Goal: Check status: Check status

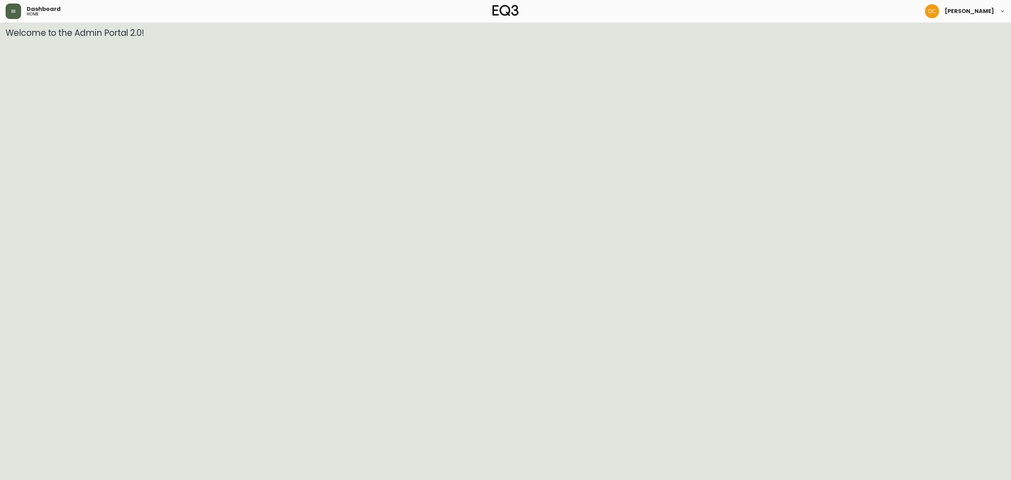
click at [11, 8] on icon "button" at bounding box center [14, 11] width 6 height 6
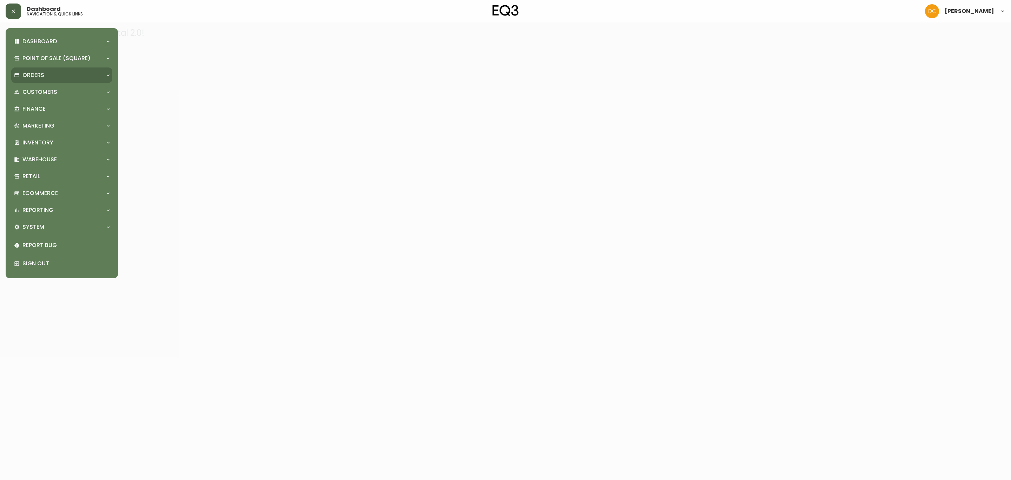
click at [45, 74] on div "Orders" at bounding box center [58, 75] width 88 height 8
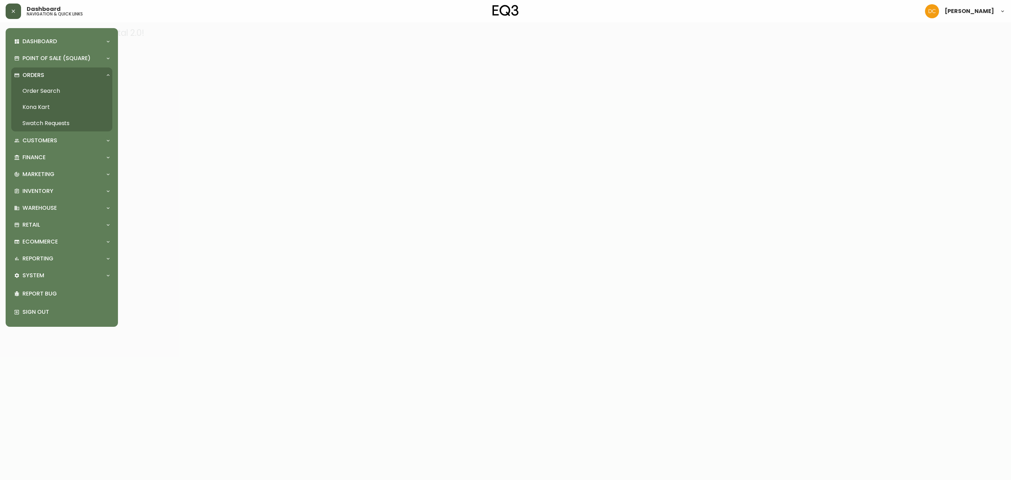
click at [52, 96] on link "Order Search" at bounding box center [61, 91] width 101 height 16
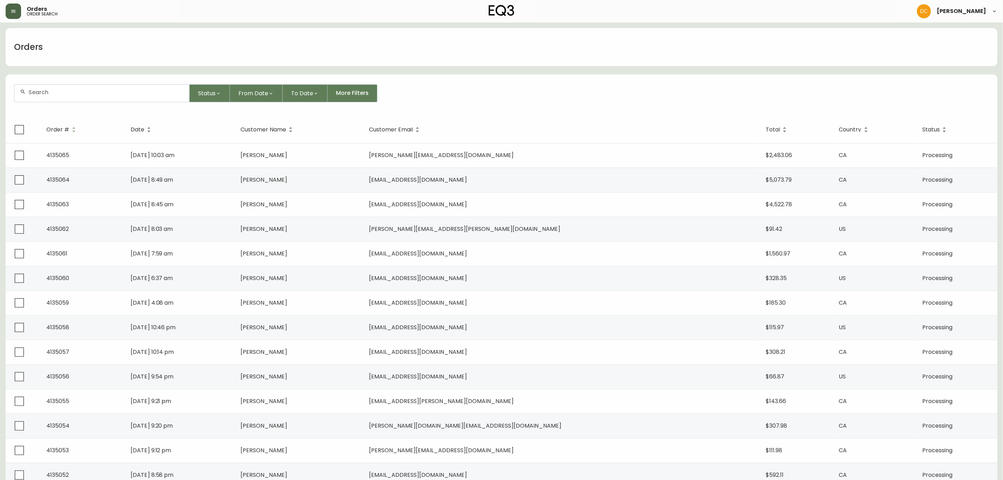
click at [156, 96] on div at bounding box center [101, 93] width 175 height 17
paste input "4135021"
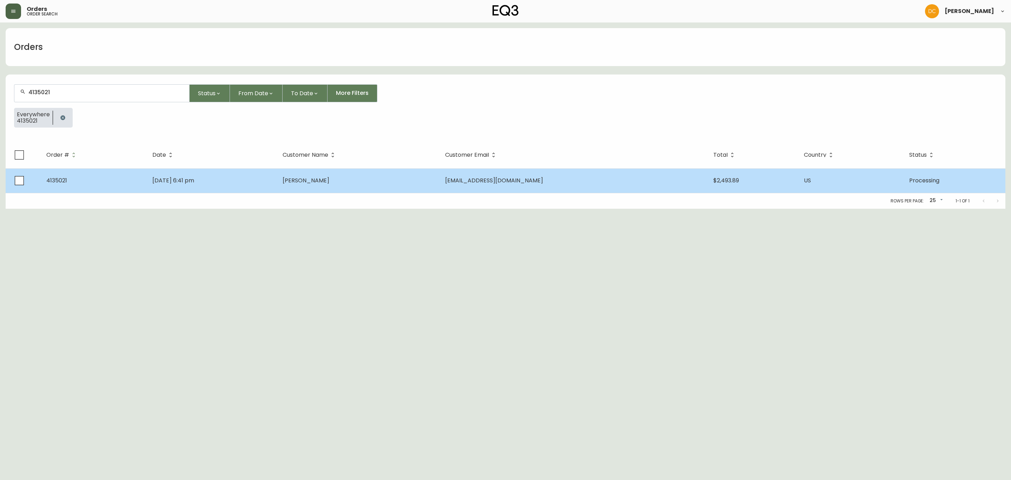
type input "4135021"
click at [329, 179] on span "[PERSON_NAME]" at bounding box center [306, 180] width 47 height 8
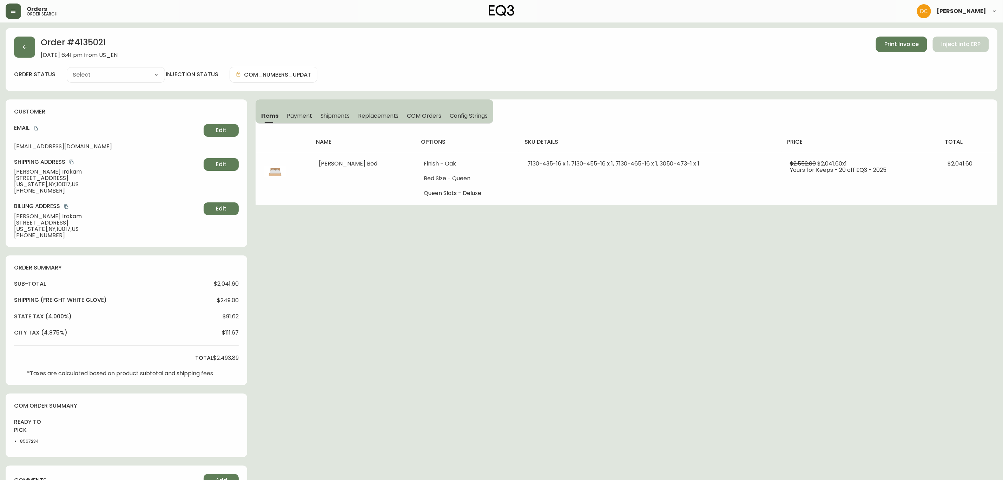
type input "Processing"
select select "PROCESSING"
click at [28, 49] on button "button" at bounding box center [24, 47] width 21 height 21
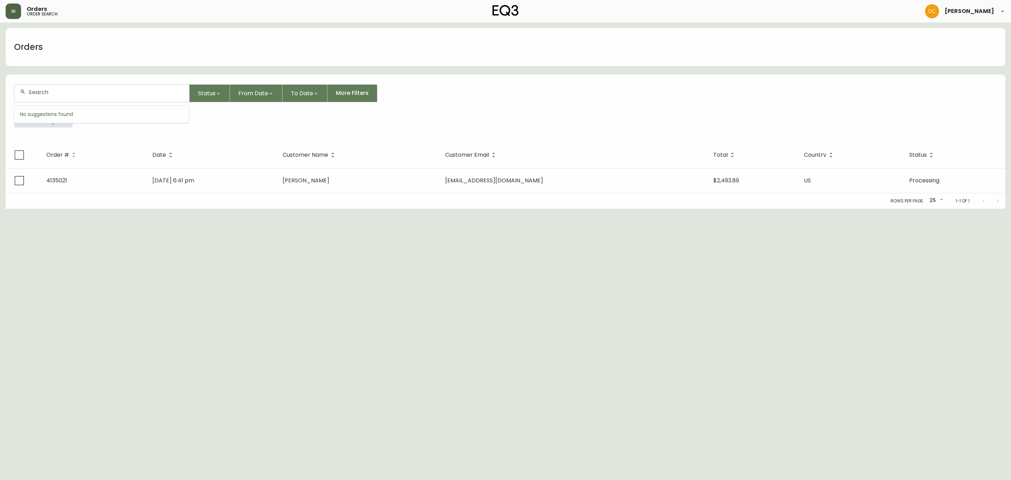
click at [60, 89] on input "text" at bounding box center [105, 92] width 155 height 7
paste input "4134994"
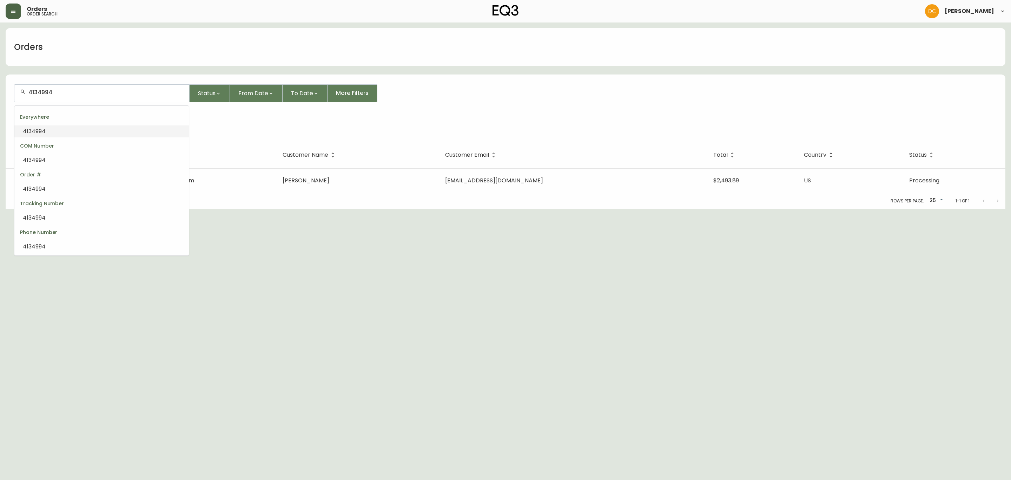
click at [60, 129] on li "4134994" at bounding box center [101, 131] width 175 height 12
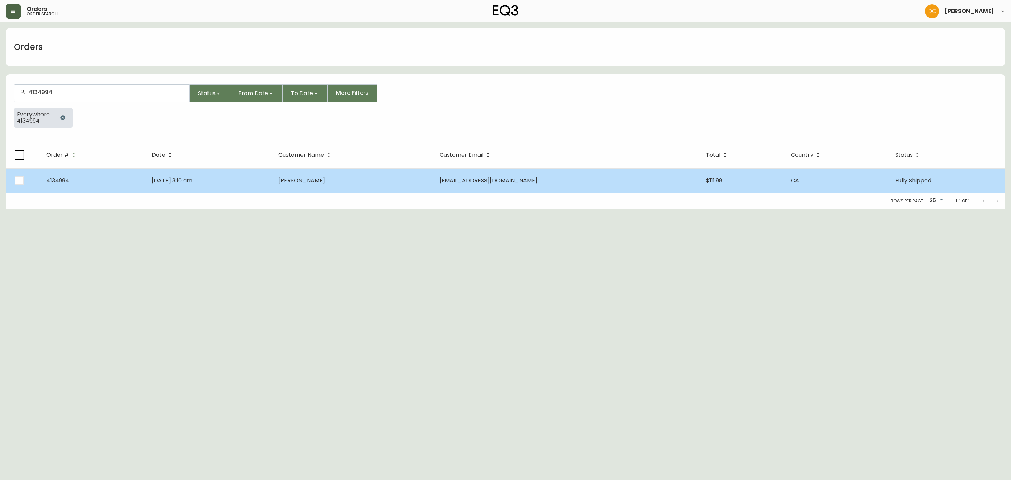
type input "4134994"
click at [192, 182] on span "[DATE] 3:10 am" at bounding box center [172, 180] width 41 height 8
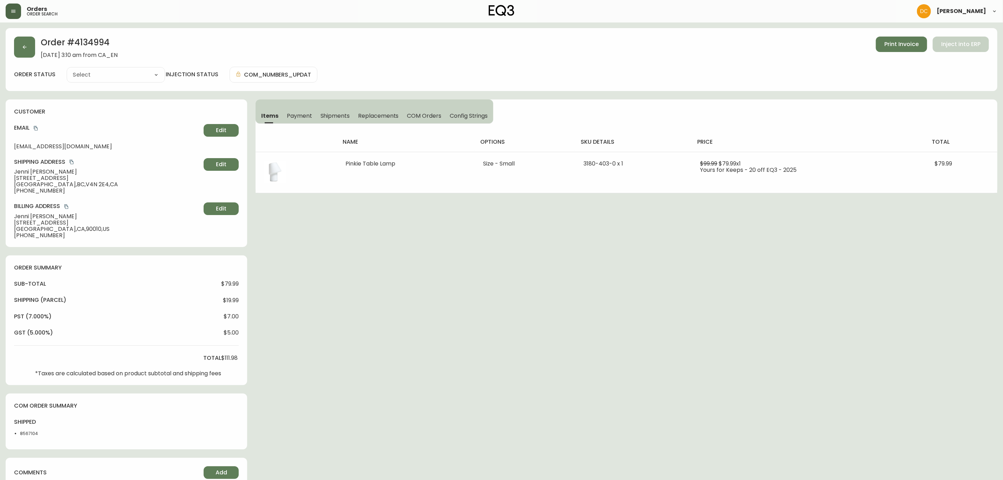
type input "Fully Shipped"
select select "FULLY_SHIPPED"
drag, startPoint x: 301, startPoint y: 114, endPoint x: 303, endPoint y: 119, distance: 5.5
click at [301, 114] on span "Payment" at bounding box center [299, 115] width 25 height 7
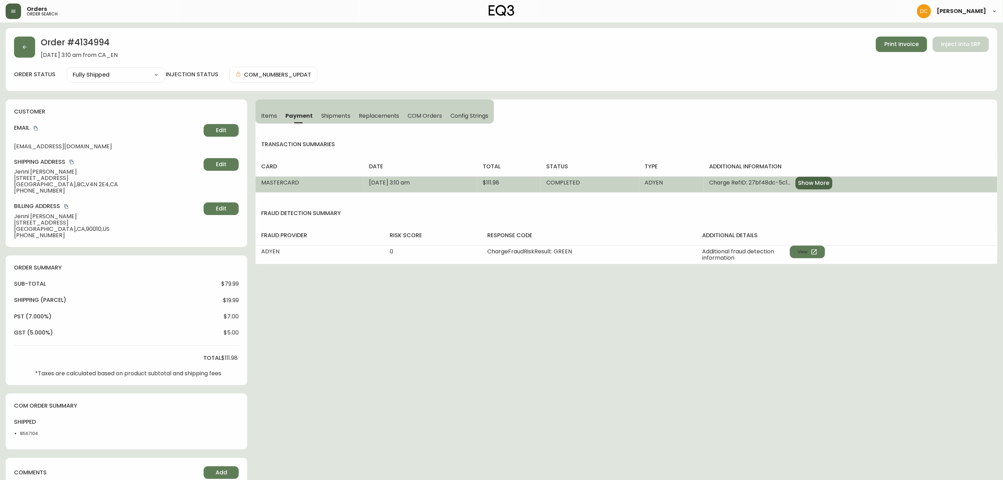
click at [830, 185] on span "Show More" at bounding box center [814, 183] width 31 height 8
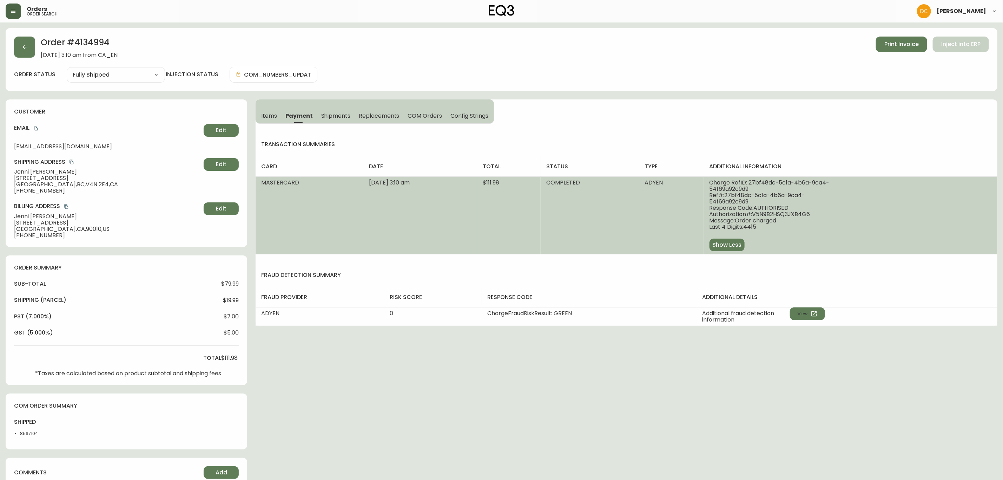
click at [337, 115] on span "Shipments" at bounding box center [335, 115] width 29 height 7
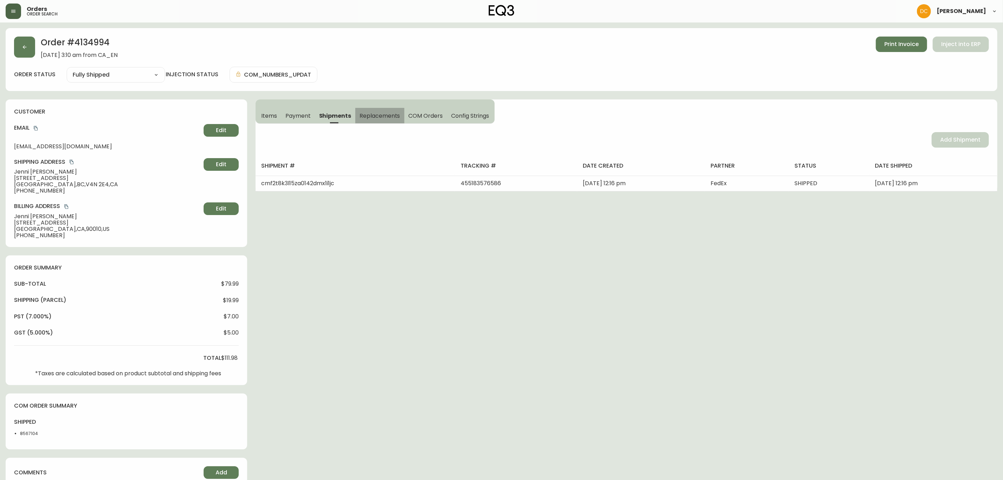
click at [390, 117] on span "Replacements" at bounding box center [380, 115] width 40 height 7
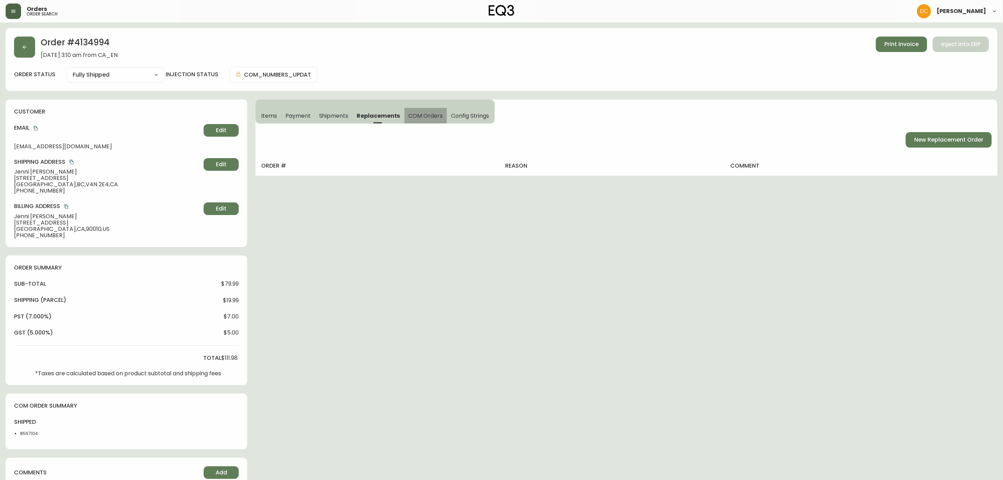
drag, startPoint x: 428, startPoint y: 115, endPoint x: 438, endPoint y: 118, distance: 10.7
click at [428, 115] on span "COM Orders" at bounding box center [426, 115] width 34 height 7
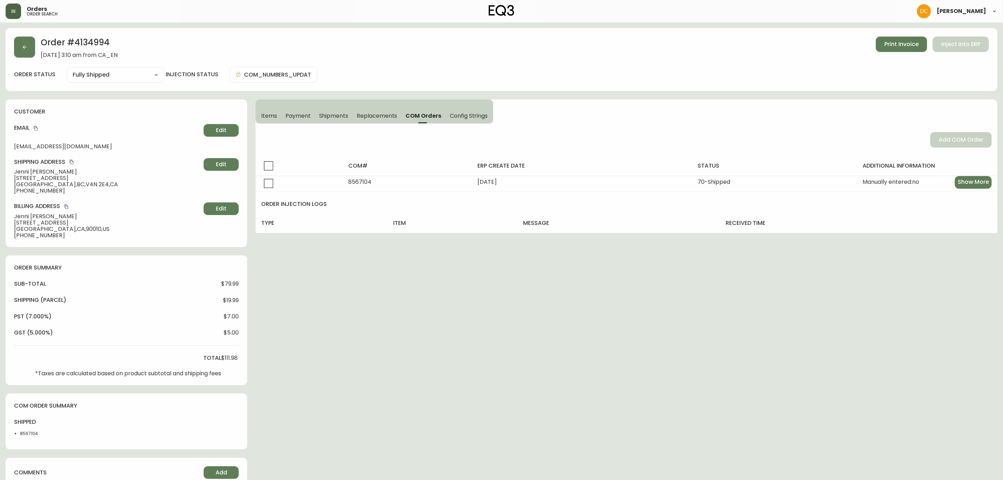
click at [465, 115] on span "Config Strings" at bounding box center [469, 115] width 38 height 7
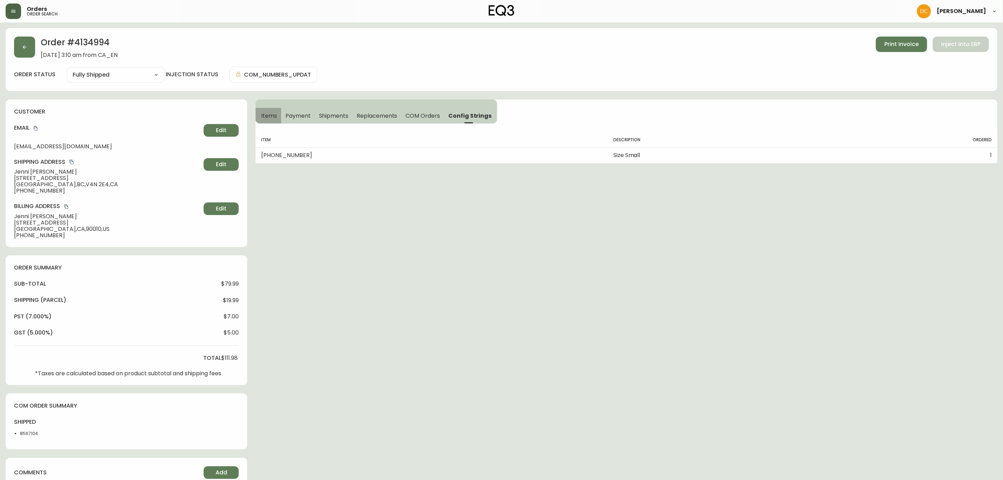
click at [261, 118] on span "Items" at bounding box center [269, 115] width 16 height 7
